Goal: Task Accomplishment & Management: Use online tool/utility

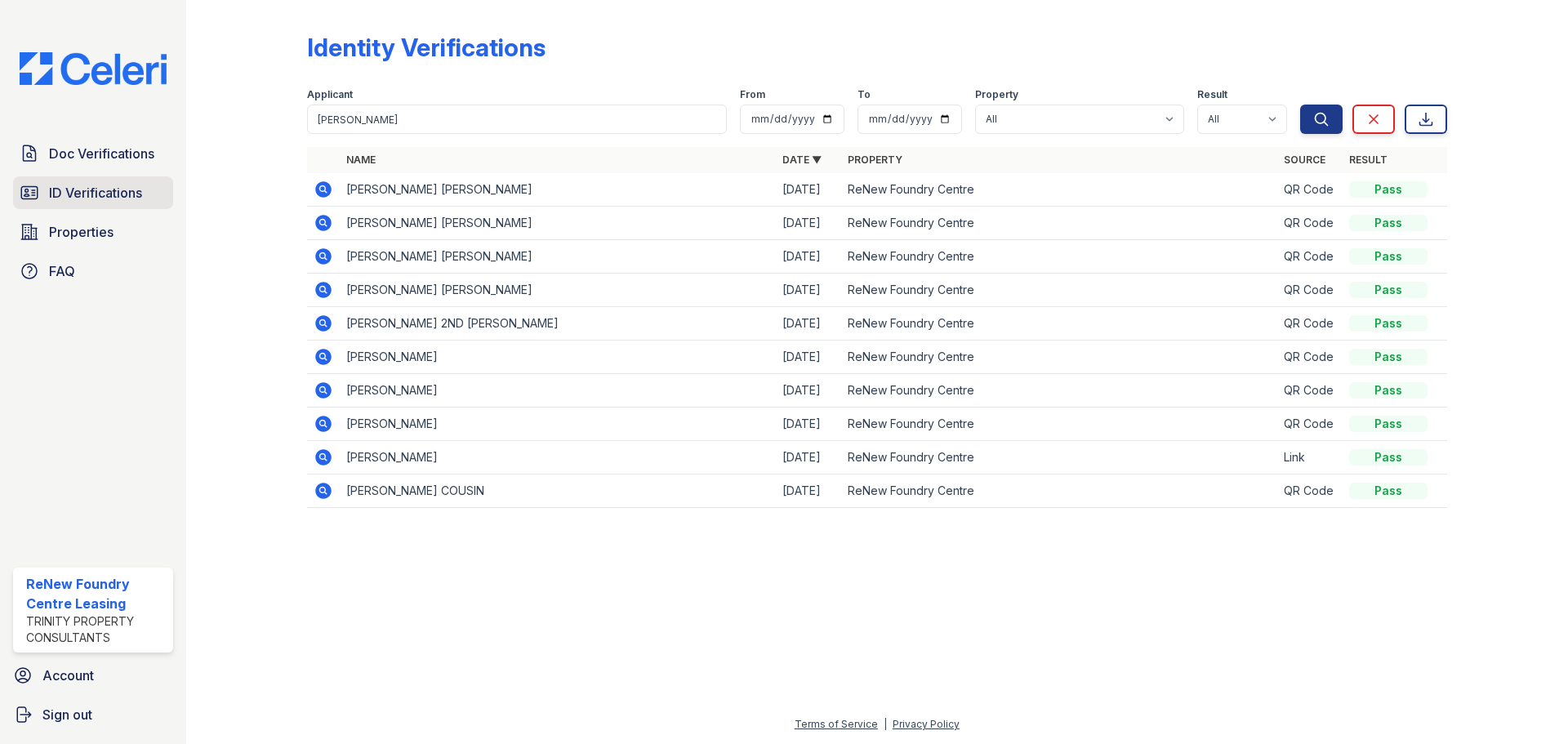
click at [73, 197] on span "ID Verifications" at bounding box center [95, 192] width 93 height 19
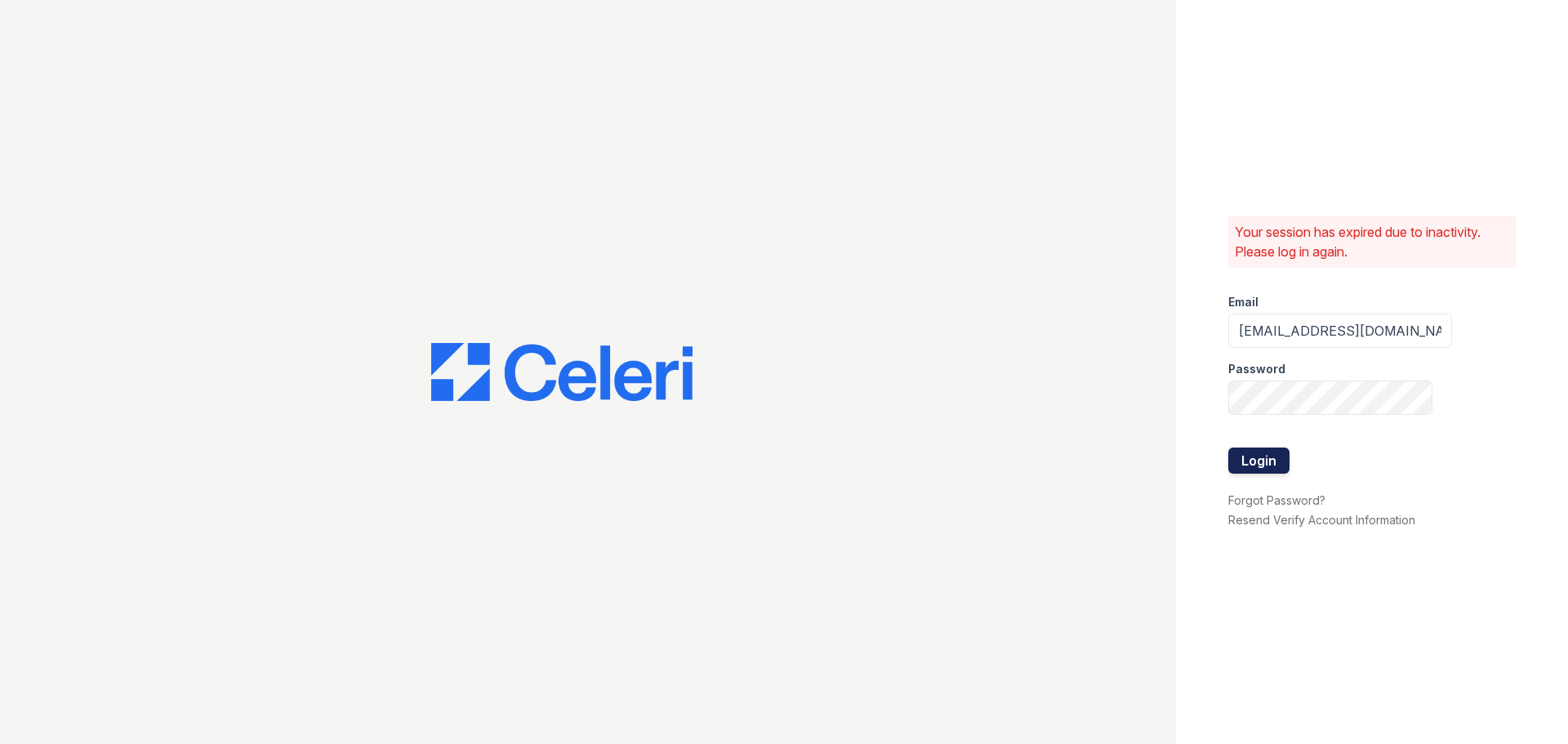
click at [1235, 460] on button "Login" at bounding box center [1259, 460] width 62 height 26
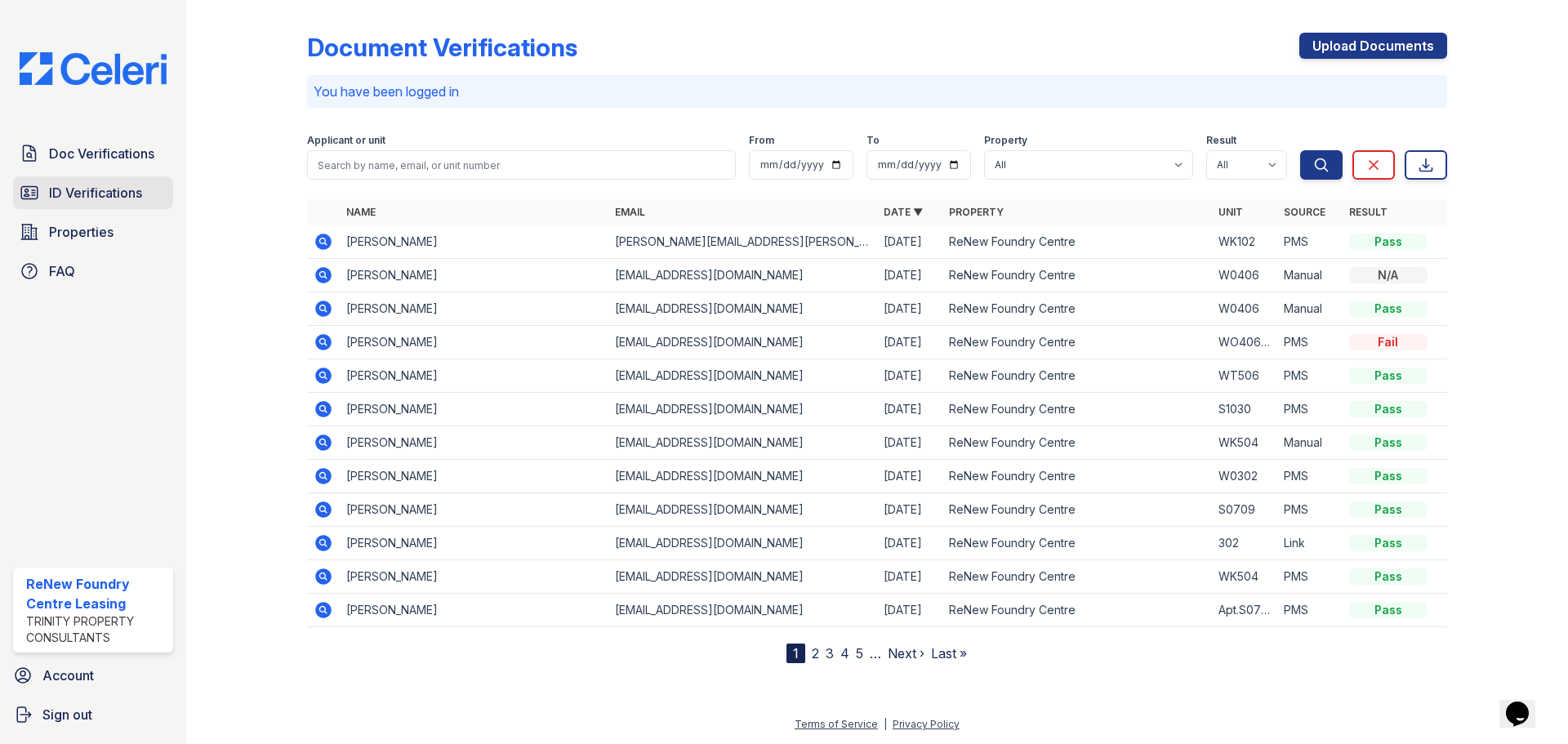
click at [57, 181] on link "ID Verifications" at bounding box center [93, 192] width 160 height 33
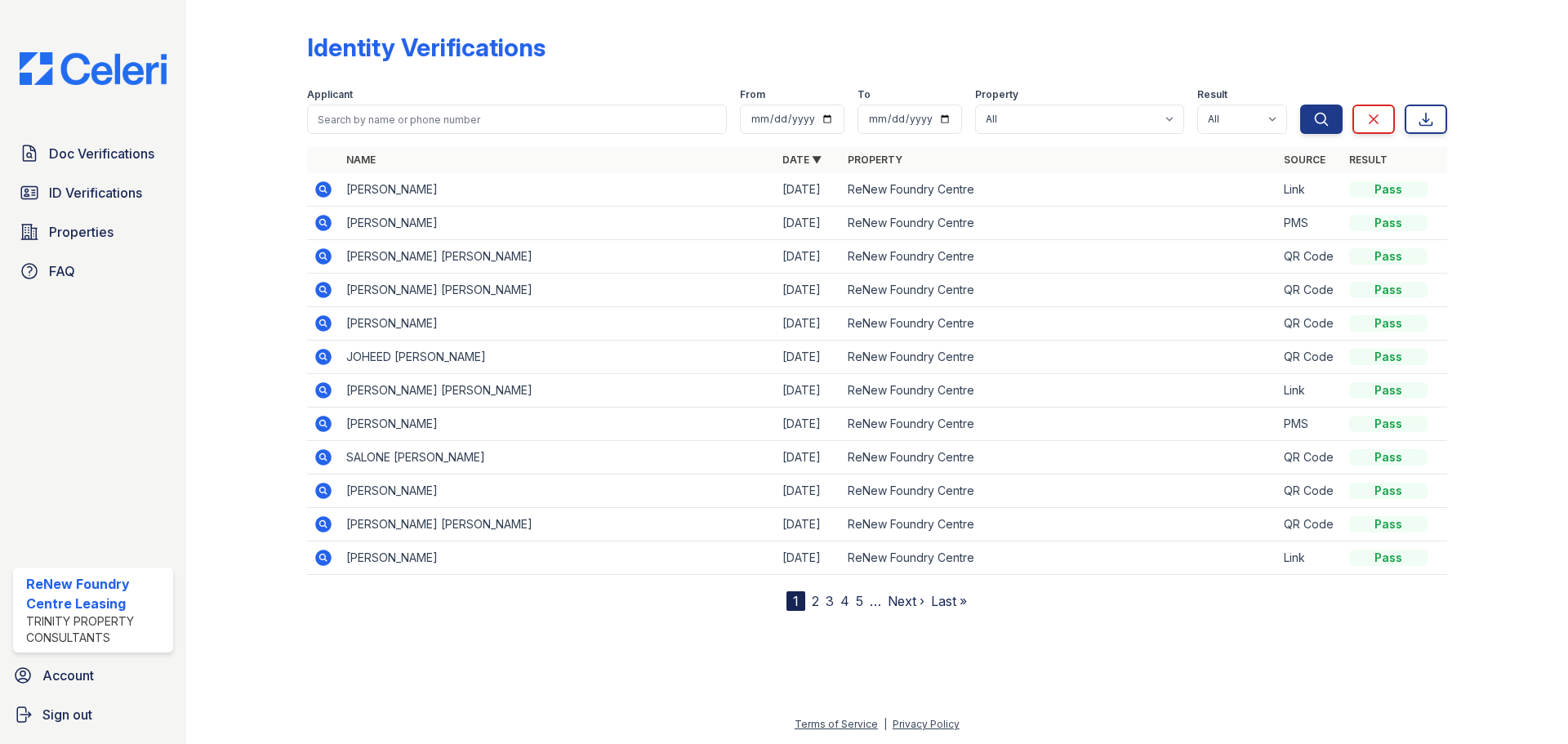
click at [325, 189] on icon at bounding box center [323, 189] width 19 height 19
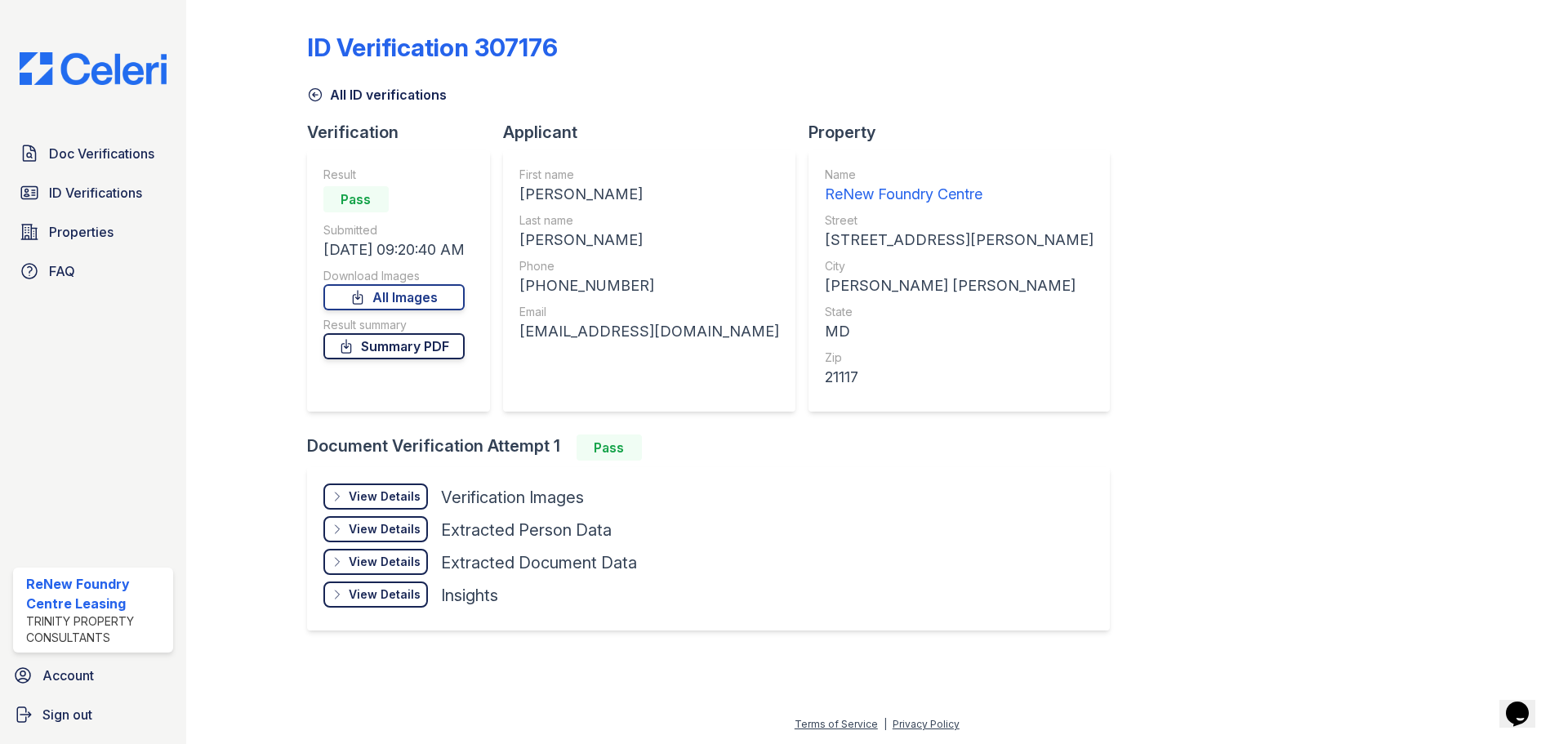
click at [402, 350] on link "Summary PDF" at bounding box center [393, 346] width 141 height 26
